Goal: Transaction & Acquisition: Book appointment/travel/reservation

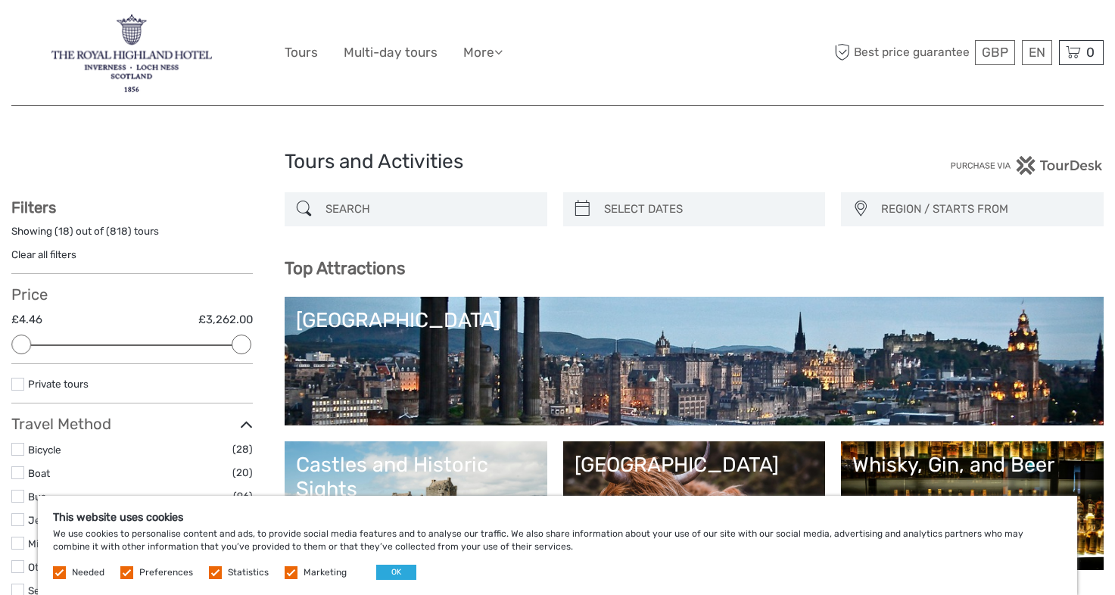
select select
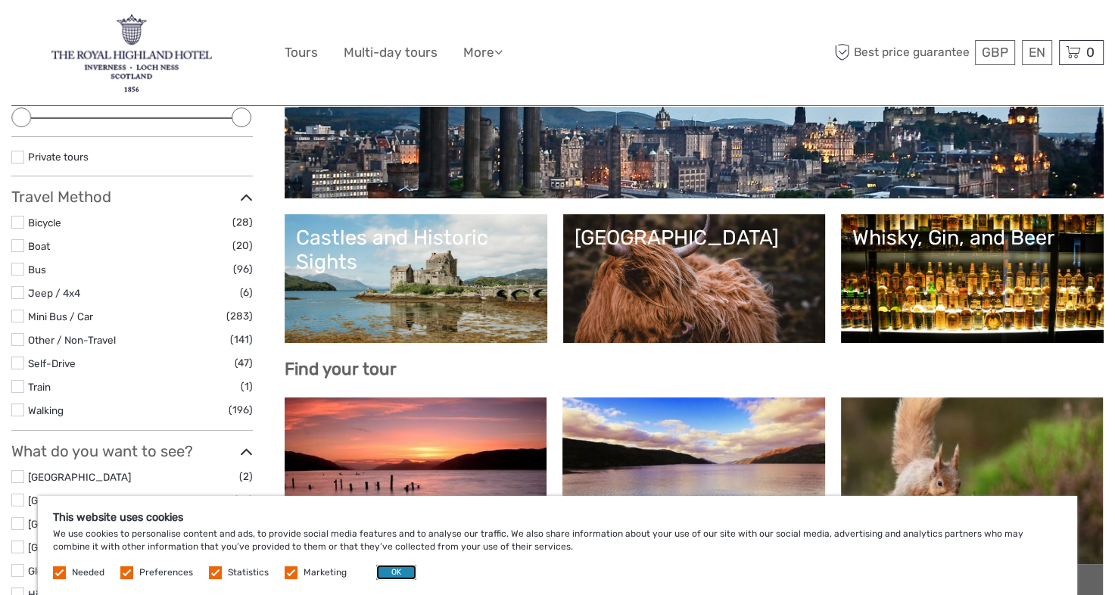
click at [378, 571] on button "OK" at bounding box center [396, 572] width 40 height 15
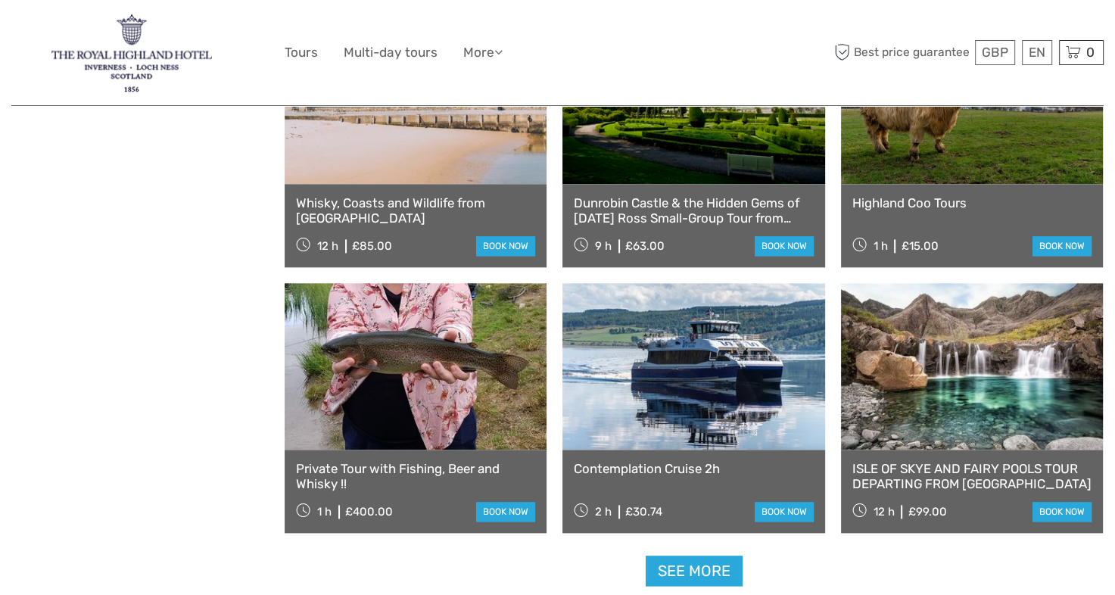
scroll to position [1742, 0]
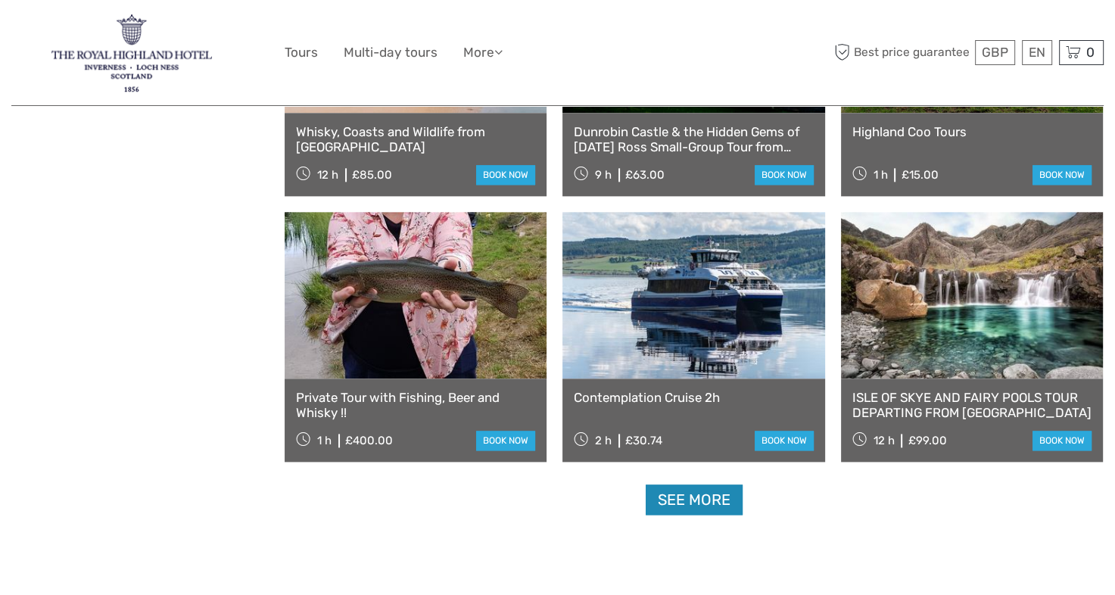
click at [715, 491] on link "See more" at bounding box center [694, 500] width 97 height 31
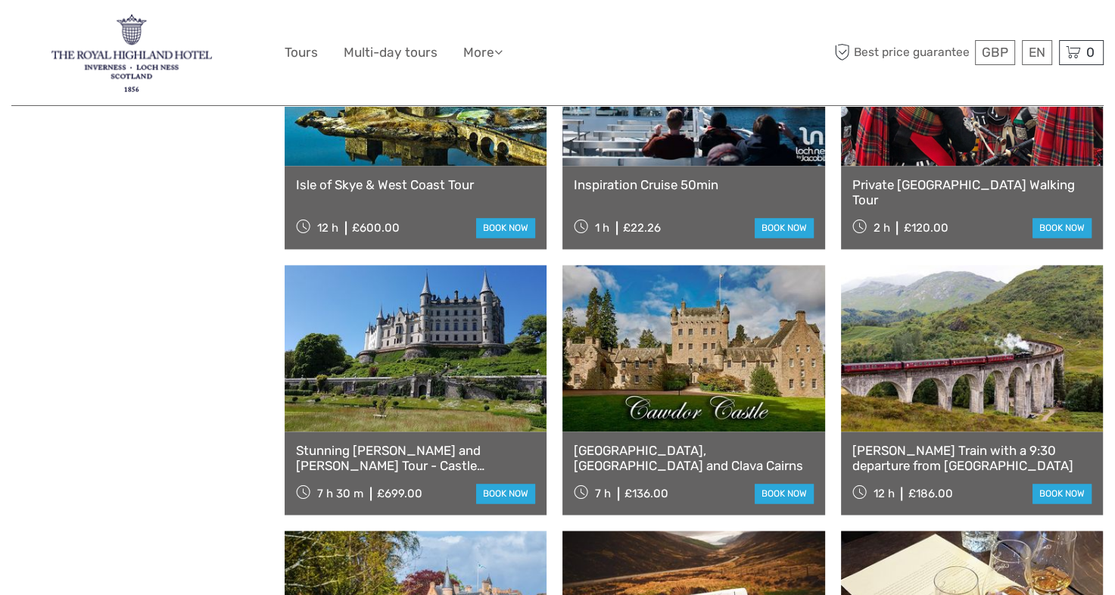
scroll to position [2120, 0]
click at [930, 458] on link "[PERSON_NAME] Train with a 9:30 departure from [GEOGRAPHIC_DATA]" at bounding box center [972, 457] width 239 height 31
